Goal: Find specific page/section: Find specific page/section

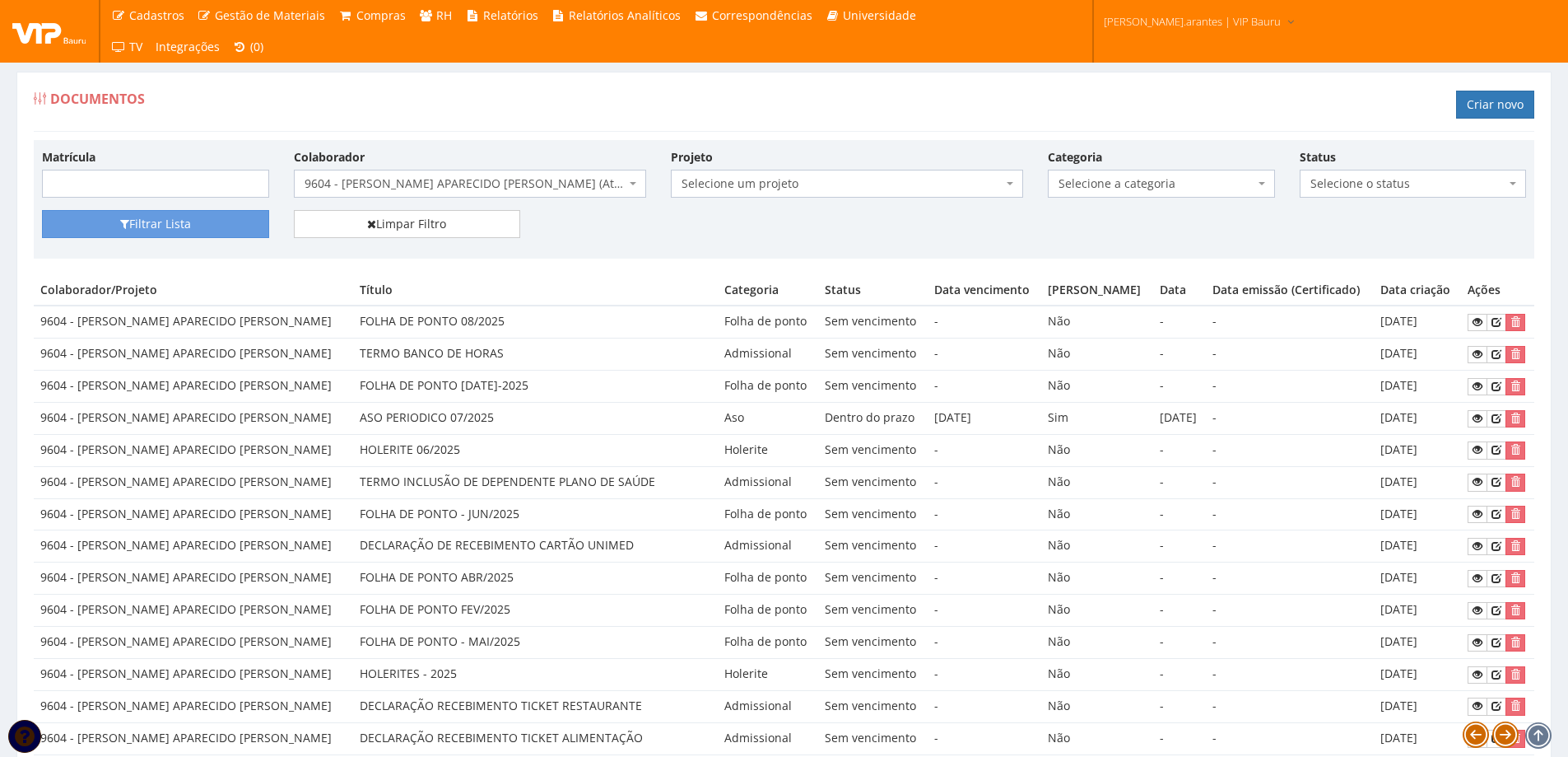
select select "3769"
click at [386, 175] on span "9604 - [PERSON_NAME] APARECIDO [PERSON_NAME] (Ativo)" at bounding box center [465, 183] width 321 height 16
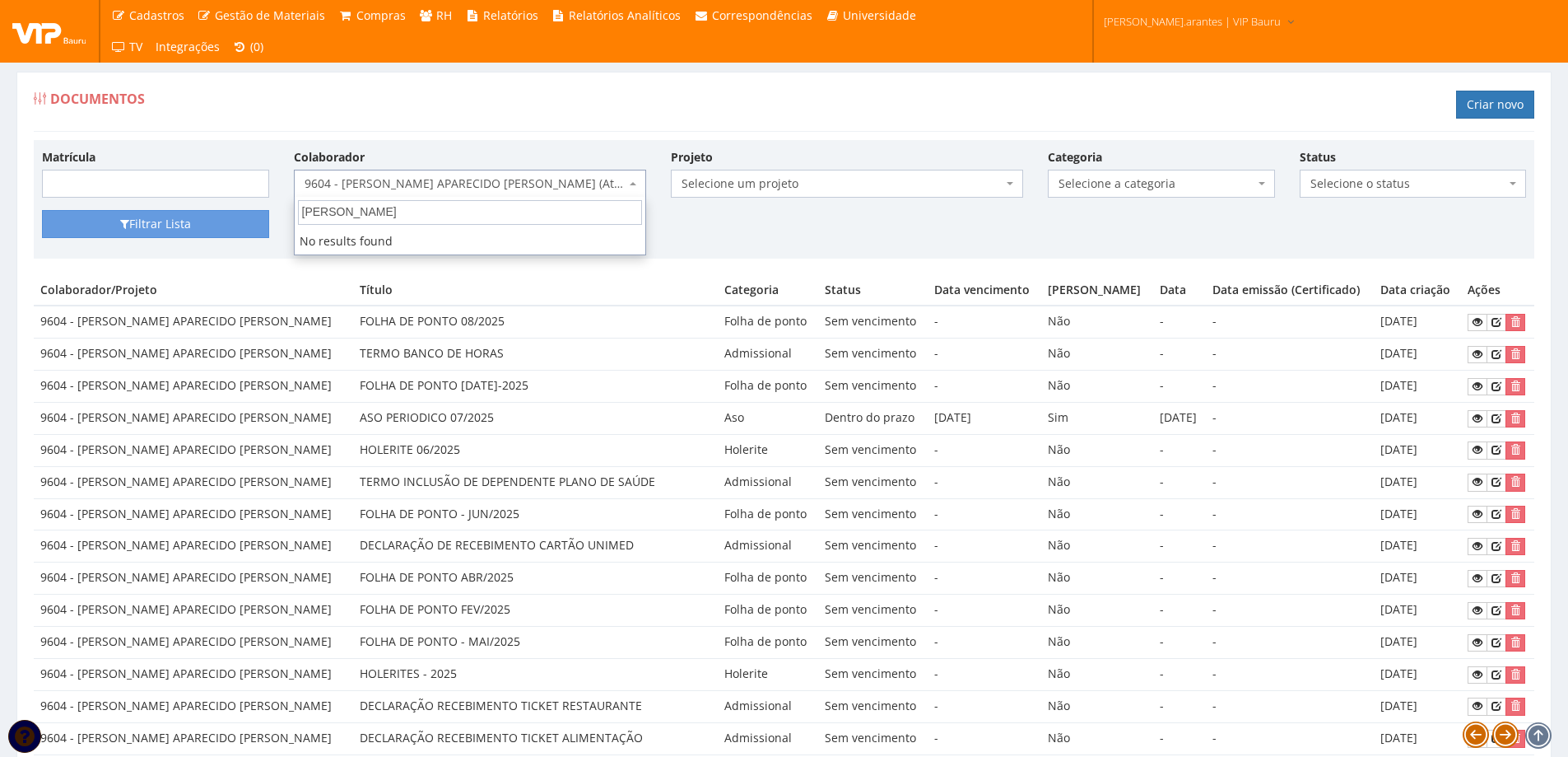
type input "[PERSON_NAME]"
